Goal: Information Seeking & Learning: Learn about a topic

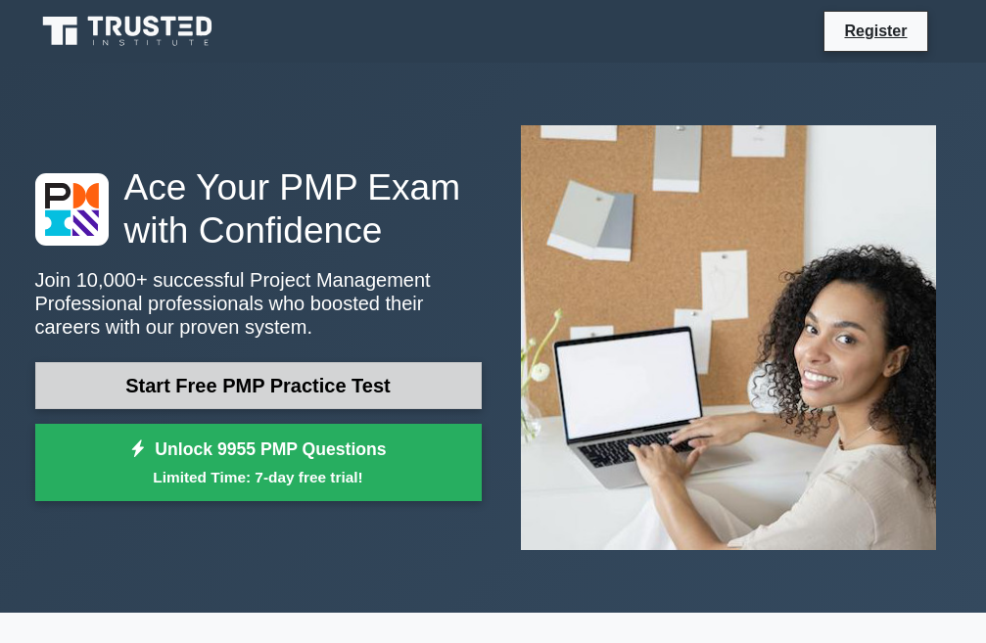
click at [289, 384] on link "Start Free PMP Practice Test" at bounding box center [258, 385] width 446 height 47
click at [289, 383] on link "Start Free PMP Practice Test" at bounding box center [258, 385] width 446 height 47
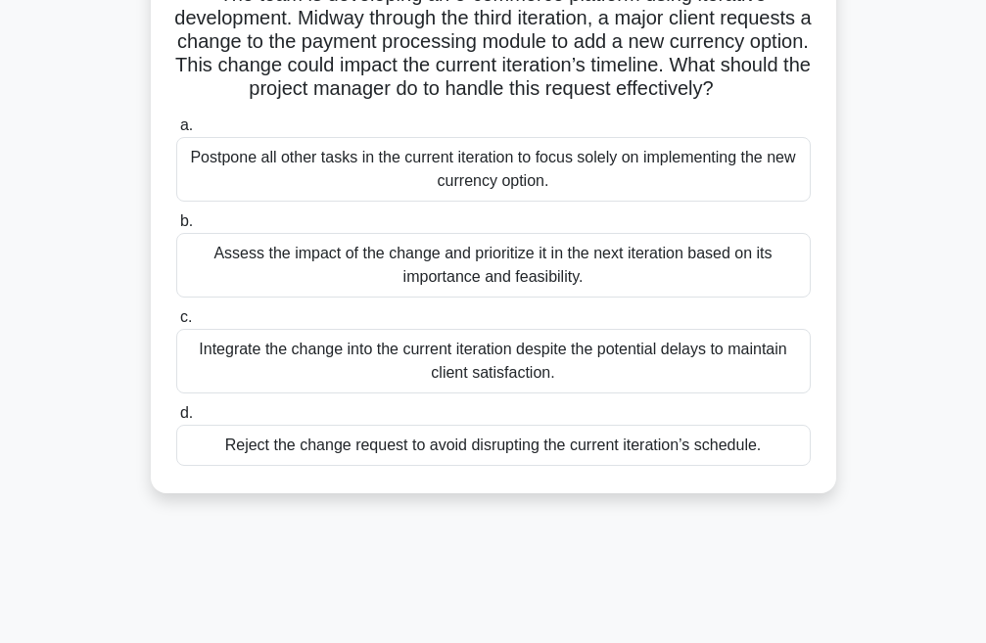
scroll to position [160, 0]
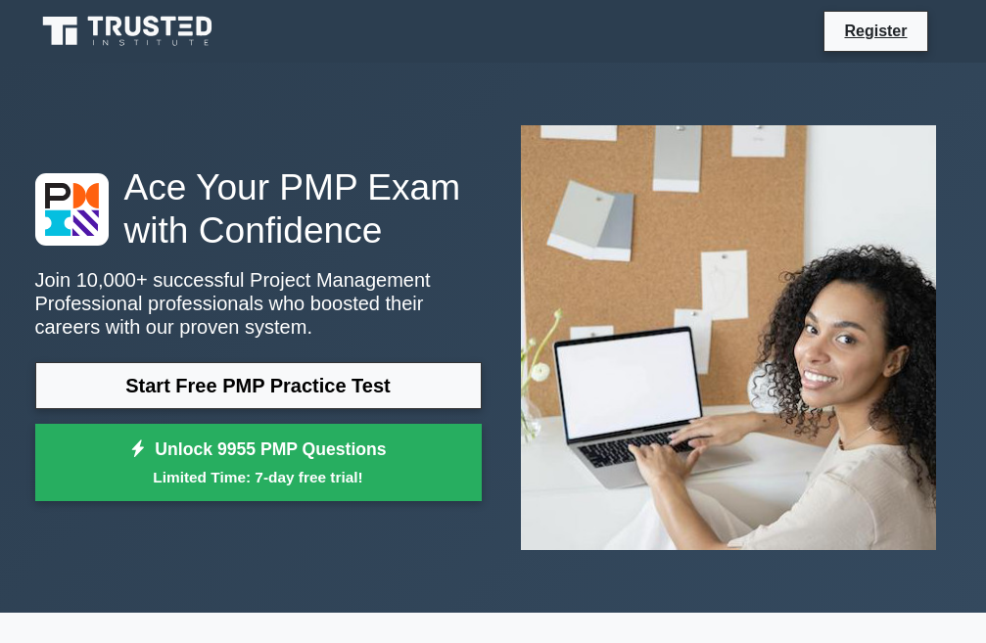
click at [5, 11] on nav "Register" at bounding box center [493, 31] width 986 height 63
